Goal: Task Accomplishment & Management: Manage account settings

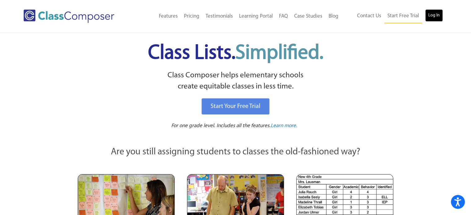
click at [433, 16] on link "Log In" at bounding box center [434, 15] width 18 height 12
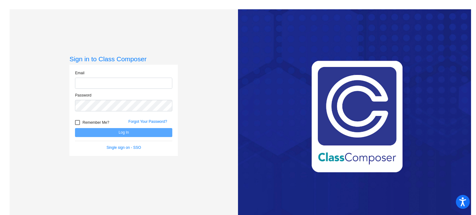
type input "[EMAIL_ADDRESS][DOMAIN_NAME]"
click at [118, 127] on div "Remember Me?" at bounding box center [96, 123] width 53 height 9
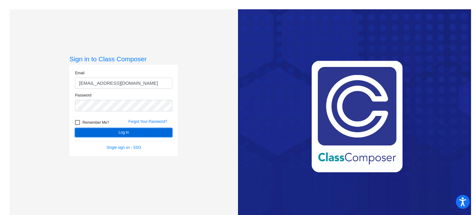
click at [112, 135] on button "Log In" at bounding box center [123, 132] width 97 height 9
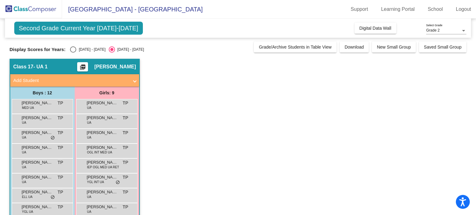
click at [73, 54] on div "Second Grade Current Year 2025-2026 Add, Move, or Retain Students Off On Incomi…" at bounding box center [238, 153] width 457 height 269
click at [73, 45] on div "Display Scores for Years: 2024 - 2025 2025 - 2026 Grade/Archive Students in Tab…" at bounding box center [238, 47] width 457 height 11
click at [74, 51] on div "Select an option" at bounding box center [73, 49] width 6 height 6
click at [73, 53] on input "2024 - 2025" at bounding box center [73, 53] width 0 height 0
radio input "true"
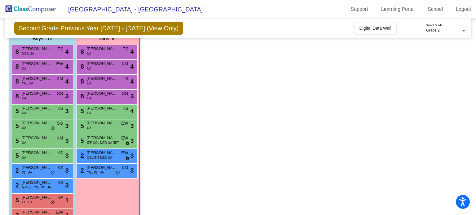
scroll to position [72, 0]
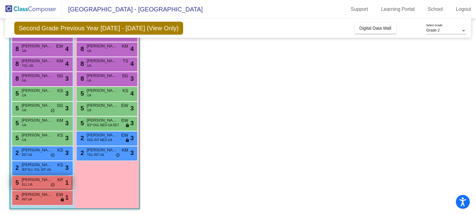
click at [48, 187] on div "5 Mahir Abdulaahi ELL UA KP lock do_not_disturb_alt 1" at bounding box center [41, 182] width 59 height 13
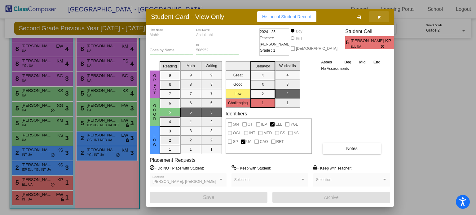
click at [381, 17] on button "button" at bounding box center [379, 16] width 20 height 11
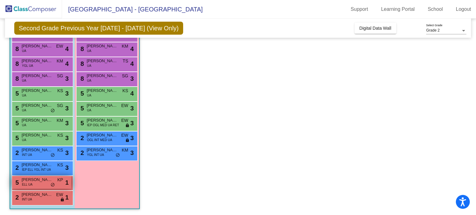
click at [54, 183] on span "do_not_disturb_alt" at bounding box center [52, 185] width 4 height 5
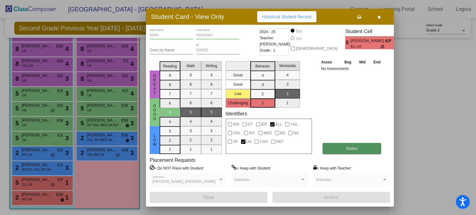
click at [341, 148] on button "Notes" at bounding box center [352, 148] width 59 height 11
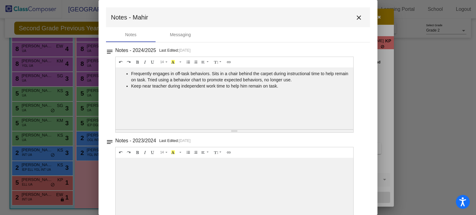
click at [355, 15] on mat-icon "close" at bounding box center [358, 17] width 7 height 7
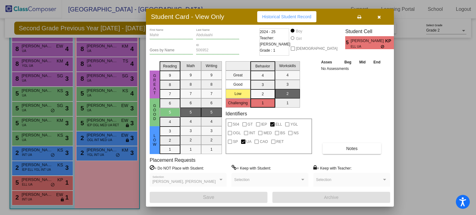
click at [380, 19] on button "button" at bounding box center [379, 16] width 20 height 11
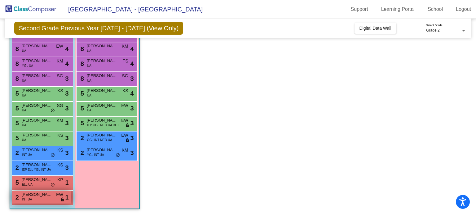
click at [51, 197] on span "Xaidyn Young" at bounding box center [37, 195] width 31 height 6
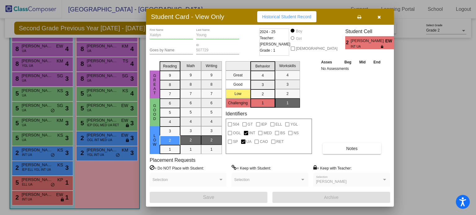
click at [379, 18] on icon "button" at bounding box center [378, 17] width 3 height 4
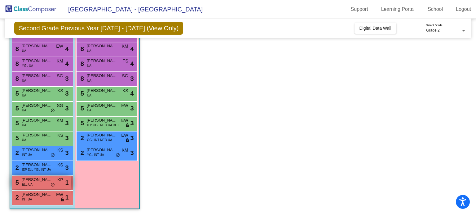
click at [52, 183] on span "do_not_disturb_alt" at bounding box center [52, 185] width 4 height 5
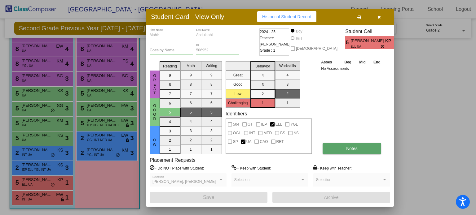
click at [345, 147] on button "Notes" at bounding box center [352, 148] width 59 height 11
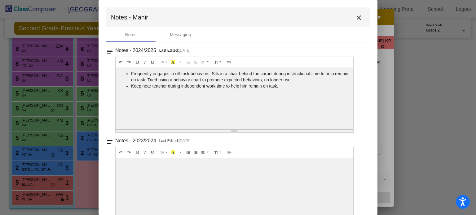
click at [355, 20] on mat-icon "close" at bounding box center [358, 17] width 7 height 7
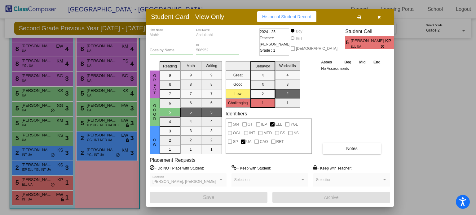
click at [378, 19] on button "button" at bounding box center [379, 16] width 20 height 11
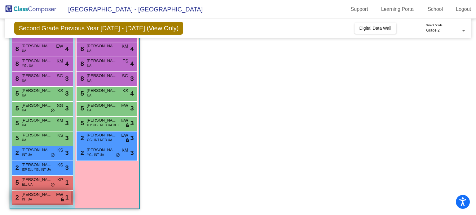
click at [41, 192] on span "Xaidyn Young" at bounding box center [37, 195] width 31 height 6
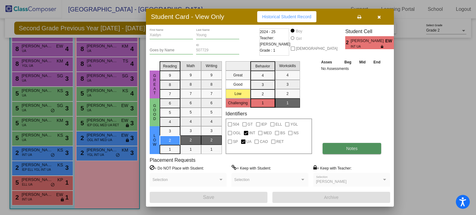
click at [340, 149] on button "Notes" at bounding box center [352, 148] width 59 height 11
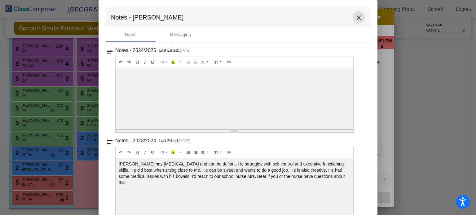
click at [355, 17] on mat-icon "close" at bounding box center [358, 17] width 7 height 7
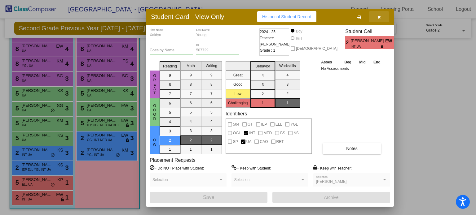
click at [380, 20] on button "button" at bounding box center [379, 16] width 20 height 11
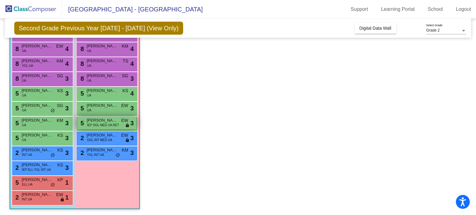
click at [121, 122] on span "EW" at bounding box center [124, 120] width 7 height 7
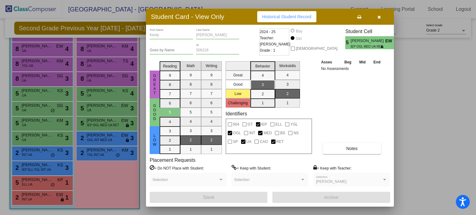
click at [333, 179] on div "Maeve kauffman Selection" at bounding box center [351, 181] width 71 height 11
click at [378, 15] on icon "button" at bounding box center [378, 17] width 3 height 4
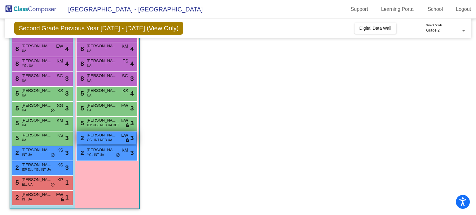
click at [116, 138] on span "Kaylee Blount" at bounding box center [102, 135] width 31 height 6
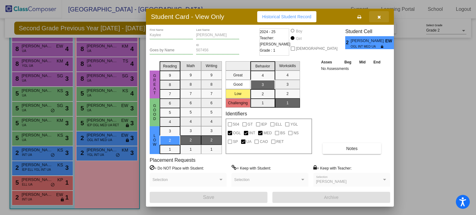
click at [384, 18] on button "button" at bounding box center [379, 16] width 20 height 11
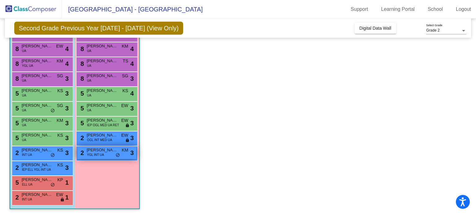
click at [97, 159] on div "2 Layla Zerbe YGL INT UA KM lock do_not_disturb_alt 3" at bounding box center [106, 153] width 59 height 13
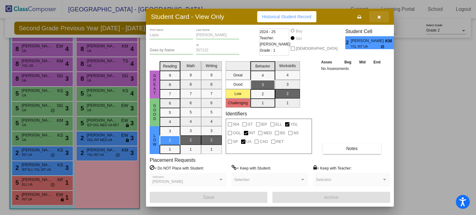
click at [384, 16] on button "button" at bounding box center [379, 16] width 20 height 11
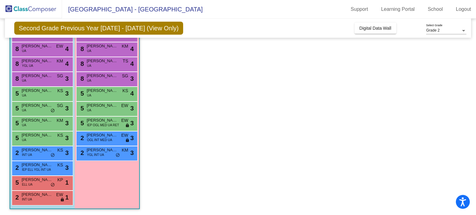
click at [47, 159] on div "2 Paxton Kershaw INT UA KS lock do_not_disturb_alt 3" at bounding box center [42, 153] width 61 height 15
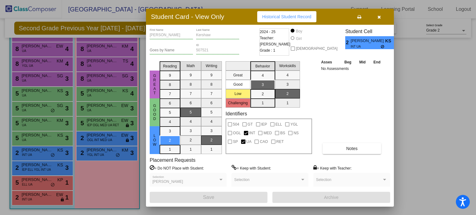
click at [382, 16] on button "button" at bounding box center [379, 16] width 20 height 11
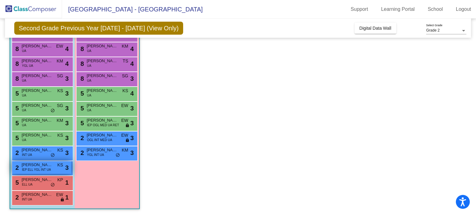
click at [36, 172] on div "2 Vaayu Chaudhary IEP ELL YGL INT UA KS lock do_not_disturb_alt 3" at bounding box center [41, 167] width 59 height 13
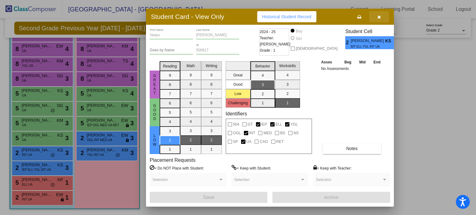
click at [379, 16] on icon "button" at bounding box center [378, 17] width 3 height 4
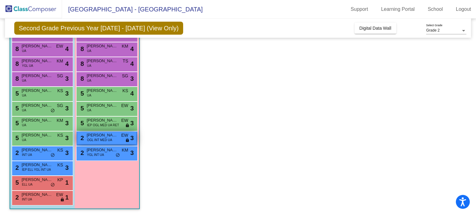
click at [91, 139] on span "OGL INT MED UA" at bounding box center [99, 140] width 25 height 5
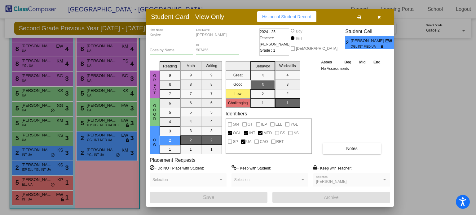
click at [368, 181] on div "Maeve kauffman" at bounding box center [349, 182] width 66 height 4
click at [379, 20] on button "button" at bounding box center [379, 16] width 20 height 11
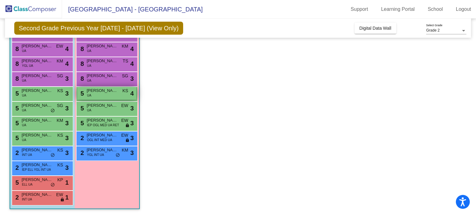
click at [100, 94] on div "5 McKenna Nguyen UA KS lock do_not_disturb_alt 4" at bounding box center [106, 93] width 59 height 13
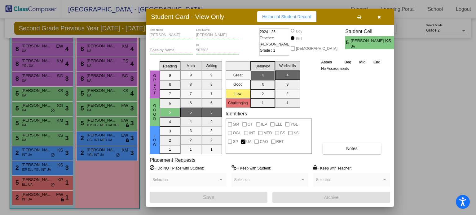
click at [384, 184] on div at bounding box center [351, 182] width 71 height 4
click at [378, 17] on icon "button" at bounding box center [378, 17] width 3 height 4
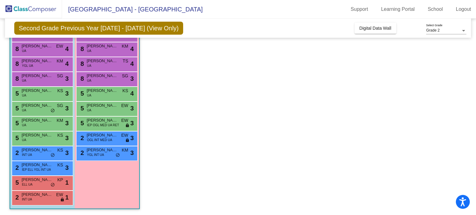
scroll to position [0, 0]
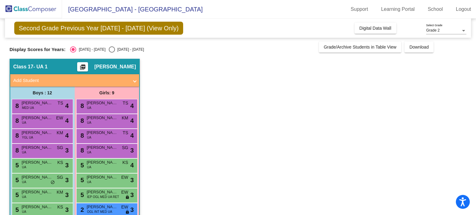
click at [112, 44] on div "Display Scores for Years: 2024 - 2025 2025 - 2026 Grade/Archive Students in Tab…" at bounding box center [238, 47] width 457 height 11
click at [109, 46] on label "2025 - 2026" at bounding box center [126, 49] width 35 height 6
click at [112, 53] on input "2025 - 2026" at bounding box center [112, 53] width 0 height 0
radio input "true"
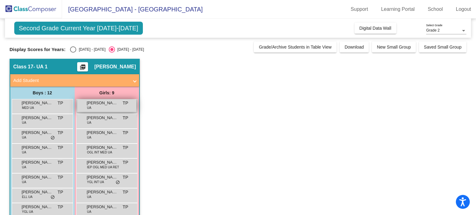
click at [102, 107] on div "Elliana Kolodzieski UA TP lock do_not_disturb_alt" at bounding box center [106, 105] width 59 height 13
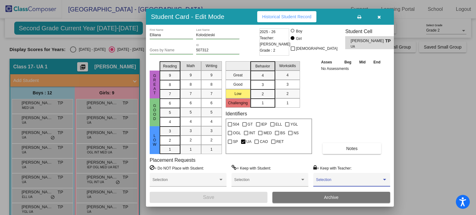
click at [351, 180] on span at bounding box center [349, 182] width 66 height 4
click at [360, 180] on span "None" at bounding box center [351, 182] width 71 height 11
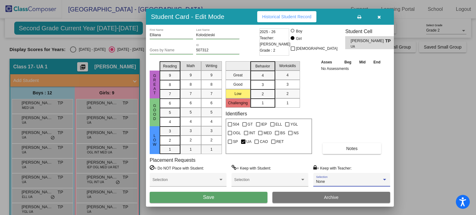
click at [360, 180] on div "None" at bounding box center [349, 182] width 66 height 4
click at [378, 19] on div at bounding box center [238, 107] width 476 height 215
click at [382, 19] on button "button" at bounding box center [379, 16] width 20 height 11
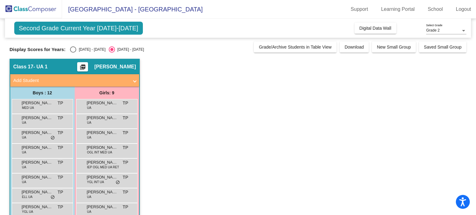
click at [77, 52] on div "2024 - 2025" at bounding box center [90, 50] width 29 height 6
click at [73, 53] on input "2024 - 2025" at bounding box center [73, 53] width 0 height 0
radio input "true"
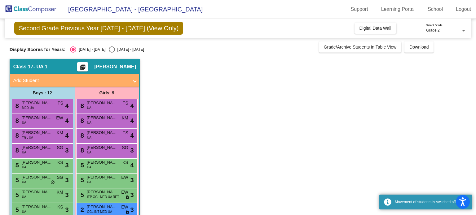
scroll to position [72, 0]
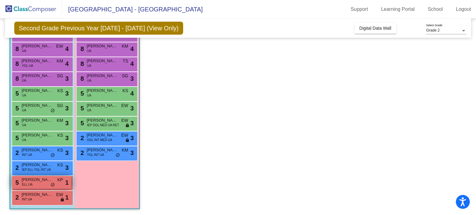
click at [24, 184] on span "ELL UA" at bounding box center [27, 184] width 11 height 5
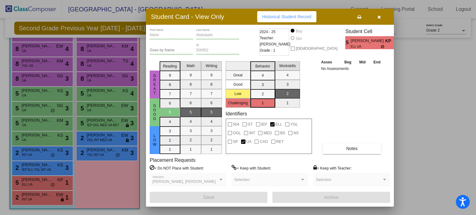
click at [377, 21] on button "button" at bounding box center [379, 16] width 20 height 11
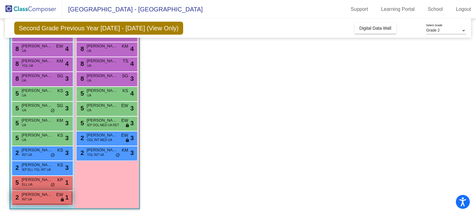
click at [41, 200] on div "2 Xaidyn Young INT UA EW lock do_not_disturb_alt 1" at bounding box center [41, 197] width 59 height 13
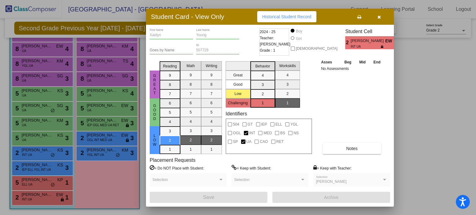
click at [377, 16] on icon "button" at bounding box center [378, 17] width 3 height 4
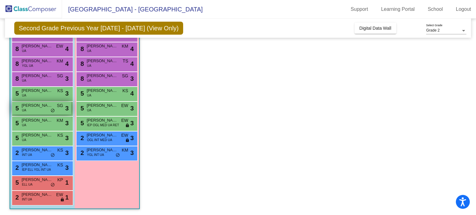
click at [66, 111] on span "3" at bounding box center [66, 108] width 3 height 9
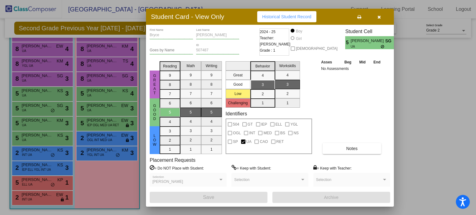
click at [377, 16] on button "button" at bounding box center [379, 16] width 20 height 11
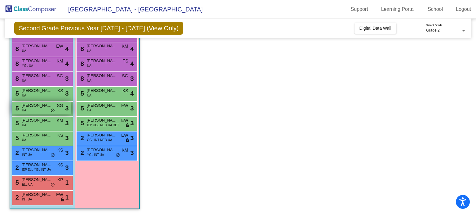
click at [33, 112] on div "5 Bryce Baker UA SG lock do_not_disturb_alt 3" at bounding box center [41, 108] width 59 height 13
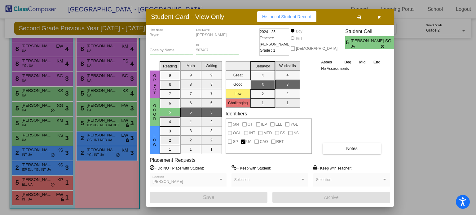
click at [381, 19] on button "button" at bounding box center [379, 16] width 20 height 11
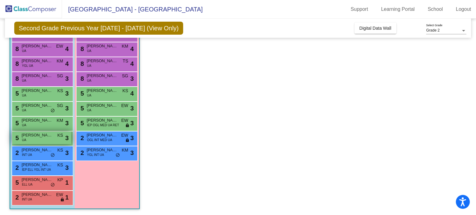
click at [55, 140] on div "5 Parker Smith UA KS lock do_not_disturb_alt 3" at bounding box center [41, 138] width 59 height 13
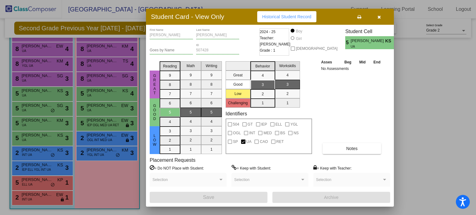
click at [385, 22] on div "Student Card - View Only Historical Student Record" at bounding box center [270, 17] width 248 height 16
click at [381, 17] on button "button" at bounding box center [379, 16] width 20 height 11
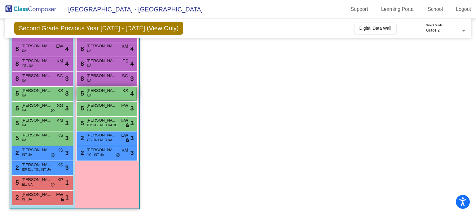
click at [113, 87] on div "5 McKenna Nguyen UA KS lock do_not_disturb_alt 4" at bounding box center [106, 93] width 59 height 13
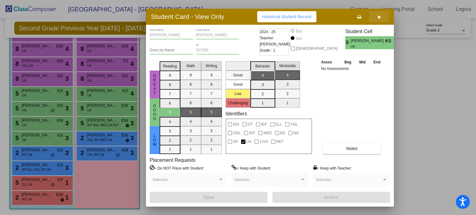
click at [379, 20] on button "button" at bounding box center [379, 16] width 20 height 11
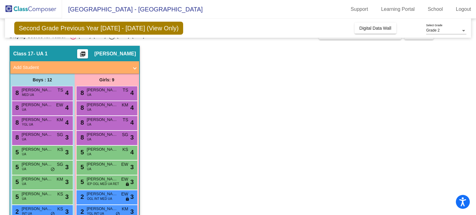
scroll to position [0, 0]
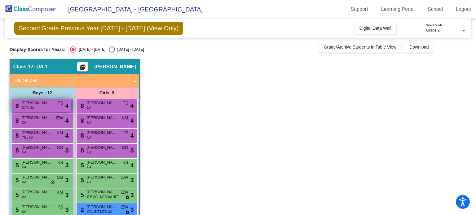
click at [55, 109] on div "8 Aayan Adriel Suberi MED UA TS lock do_not_disturb_alt 4" at bounding box center [41, 105] width 59 height 13
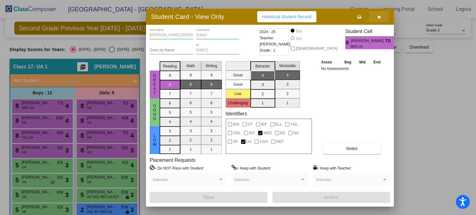
click at [379, 18] on icon "button" at bounding box center [378, 17] width 3 height 4
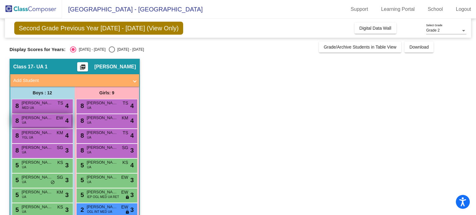
click at [46, 119] on span "Julian Campbell" at bounding box center [37, 118] width 31 height 6
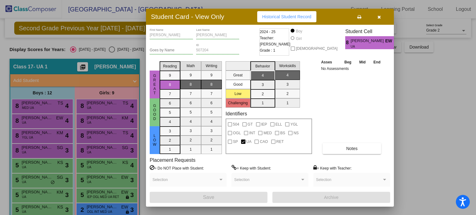
click at [381, 17] on button "button" at bounding box center [379, 16] width 20 height 11
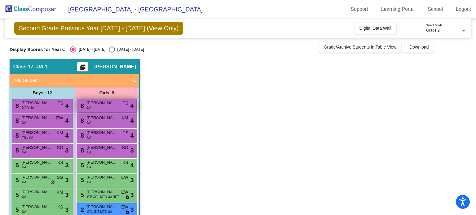
click at [112, 106] on div "8 Ikhlas Haji UA TS lock do_not_disturb_alt 4" at bounding box center [106, 105] width 59 height 13
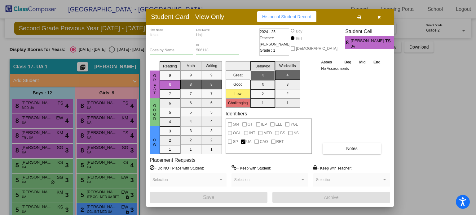
click at [380, 20] on button "button" at bounding box center [379, 16] width 20 height 11
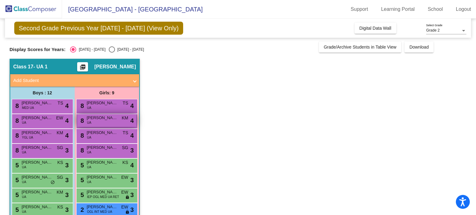
click at [97, 124] on div "8 Nina Skovira UA KM lock do_not_disturb_alt 4" at bounding box center [106, 120] width 59 height 13
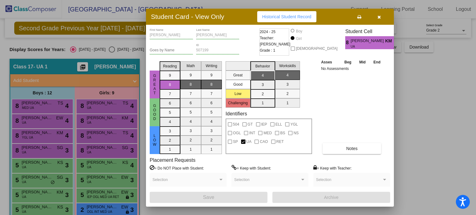
click at [380, 15] on icon "button" at bounding box center [378, 17] width 3 height 4
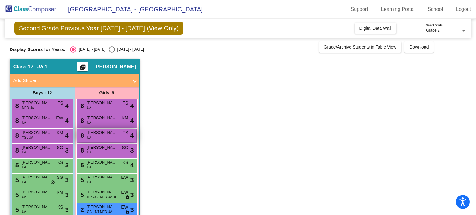
click at [101, 137] on div "8 Sofia Morales-Brlansky UA TS lock do_not_disturb_alt 4" at bounding box center [106, 135] width 59 height 13
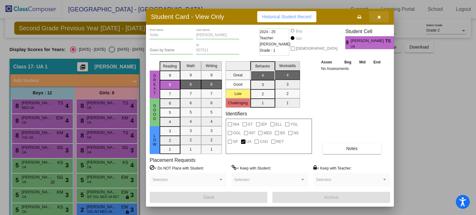
click at [375, 17] on button "button" at bounding box center [379, 16] width 20 height 11
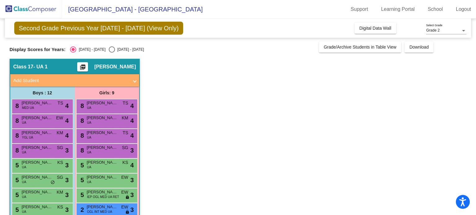
click at [98, 159] on div "5 McKenna Nguyen UA KS lock do_not_disturb_alt 4" at bounding box center [106, 165] width 59 height 13
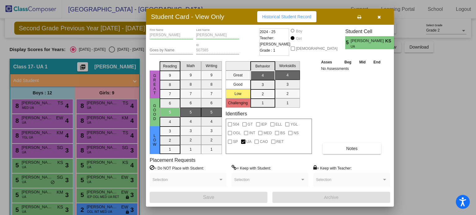
click at [377, 16] on icon "button" at bounding box center [378, 17] width 3 height 4
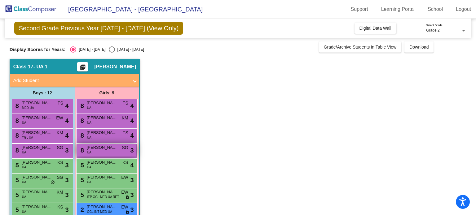
click at [92, 149] on span "Emily Zimmerman" at bounding box center [102, 148] width 31 height 6
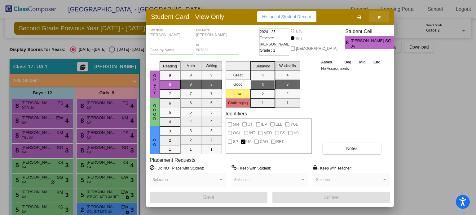
click at [379, 14] on button "button" at bounding box center [379, 16] width 20 height 11
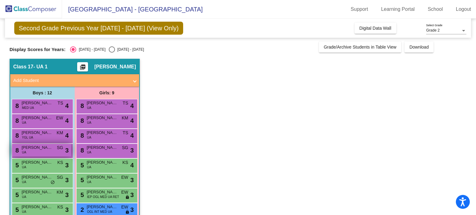
click at [62, 153] on div "8 Liam Paull UA SG lock do_not_disturb_alt 3" at bounding box center [41, 150] width 59 height 13
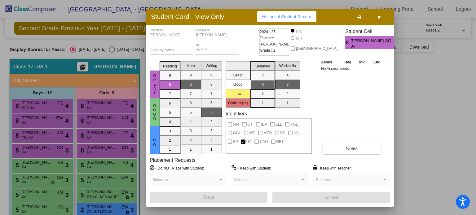
click at [376, 18] on button "button" at bounding box center [379, 16] width 20 height 11
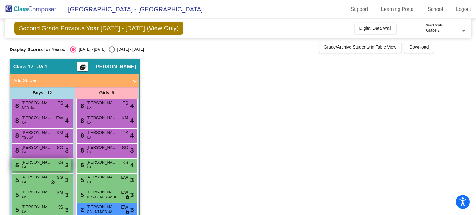
click at [59, 167] on div "5 Benjamin Mitchell UA KS lock do_not_disturb_alt 3" at bounding box center [41, 165] width 59 height 13
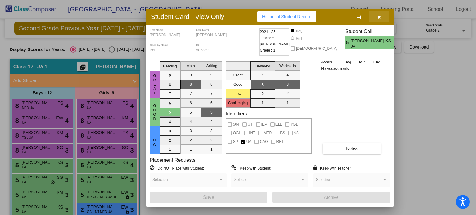
click at [374, 19] on button "button" at bounding box center [379, 16] width 20 height 11
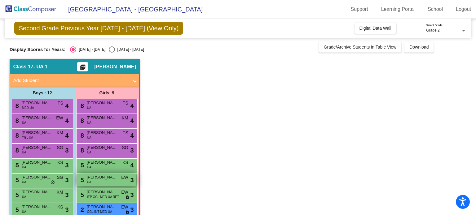
click at [112, 177] on span "Elliana Kolodzieski" at bounding box center [102, 177] width 31 height 6
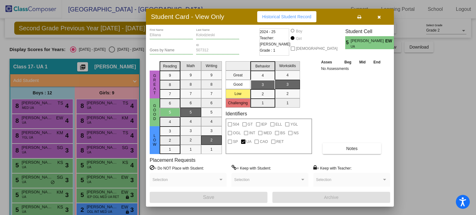
click at [377, 18] on button "button" at bounding box center [379, 16] width 20 height 11
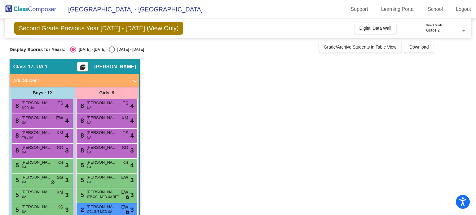
scroll to position [58, 0]
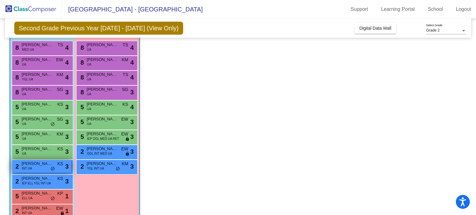
click at [37, 164] on span "Paxton Kershaw" at bounding box center [37, 164] width 31 height 6
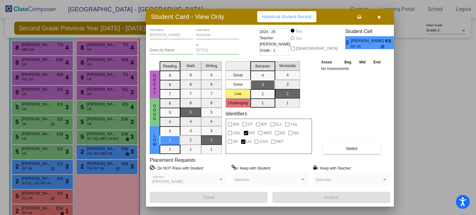
click at [380, 18] on icon "button" at bounding box center [378, 17] width 3 height 4
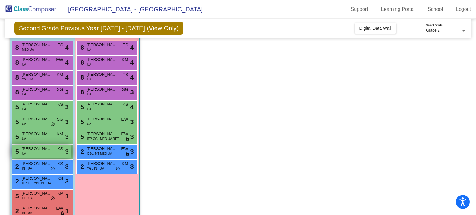
click at [57, 156] on div "5 Parker Smith UA KS lock do_not_disturb_alt 3" at bounding box center [41, 151] width 59 height 13
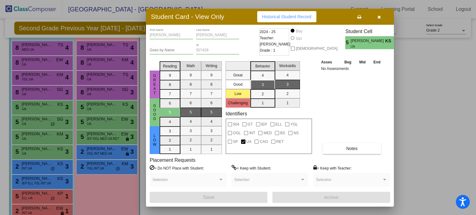
click at [380, 19] on icon "button" at bounding box center [378, 17] width 3 height 4
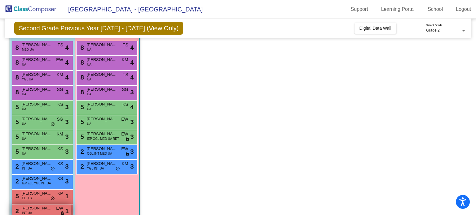
click at [45, 213] on div "2 Xaidyn Young INT UA EW lock do_not_disturb_alt 1" at bounding box center [41, 211] width 59 height 13
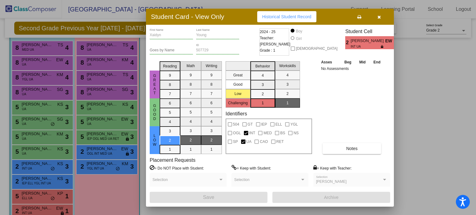
click at [382, 15] on button "button" at bounding box center [379, 16] width 20 height 11
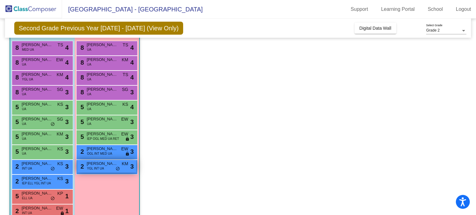
click at [112, 170] on div "2 Layla Zerbe YGL INT UA KM lock do_not_disturb_alt 3" at bounding box center [106, 166] width 59 height 13
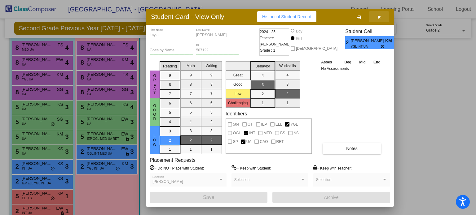
click at [383, 15] on button "button" at bounding box center [379, 16] width 20 height 11
